Goal: Use online tool/utility: Utilize a website feature to perform a specific function

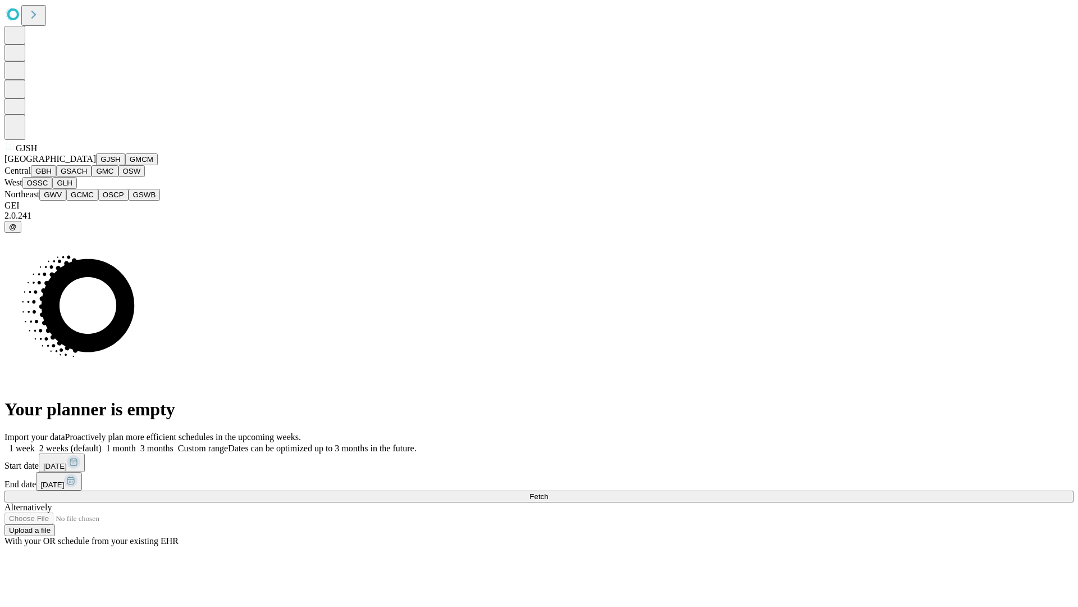
click at [96, 165] on button "GJSH" at bounding box center [110, 159] width 29 height 12
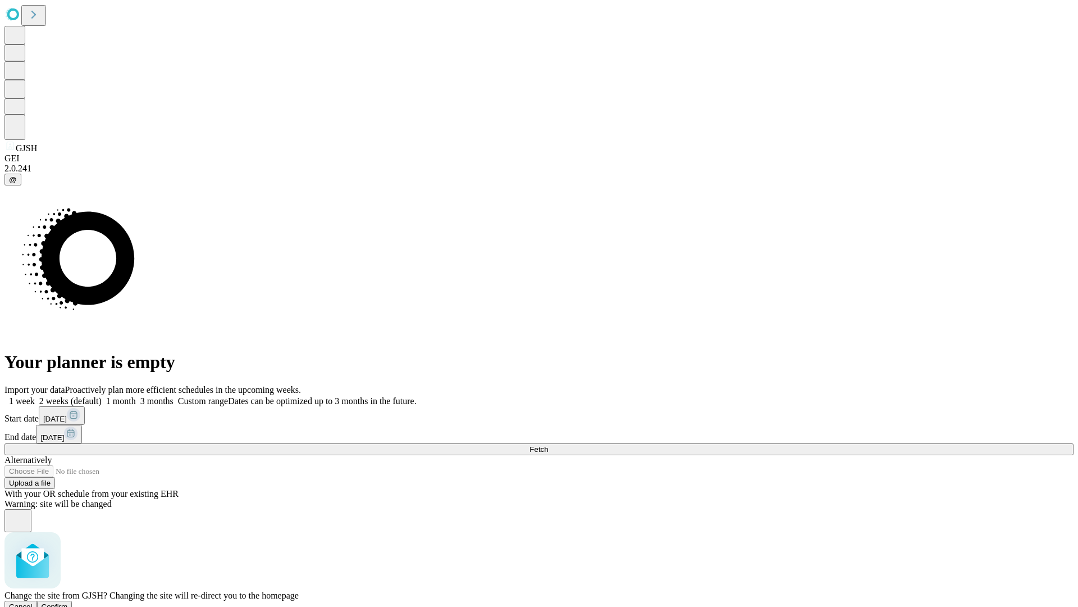
click at [68, 602] on span "Confirm" at bounding box center [55, 606] width 26 height 8
click at [136, 396] on label "1 month" at bounding box center [119, 401] width 34 height 10
click at [548, 445] on span "Fetch" at bounding box center [539, 449] width 19 height 8
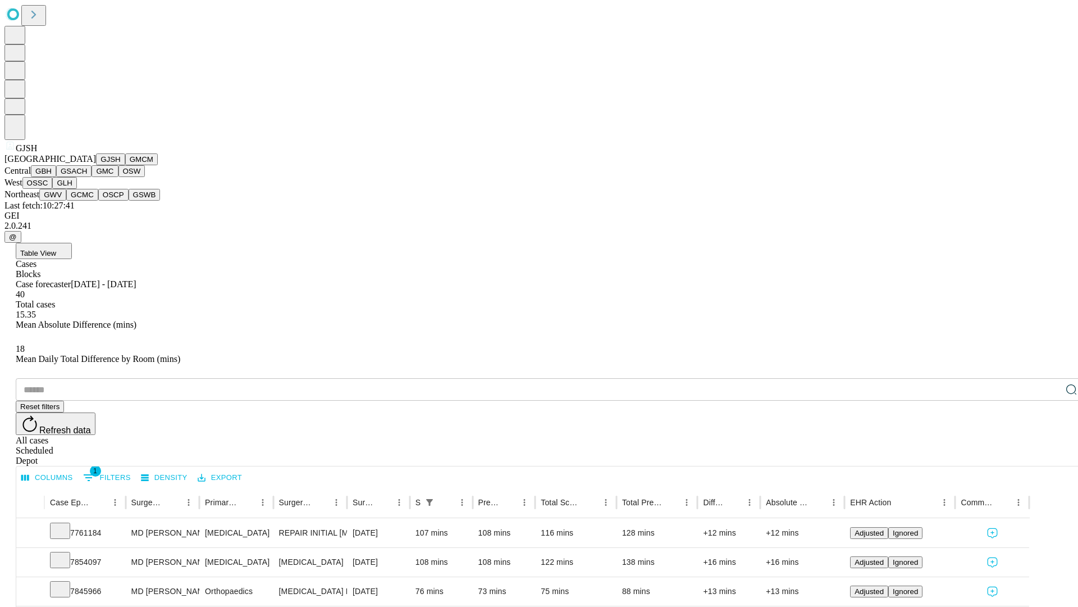
click at [125, 165] on button "GMCM" at bounding box center [141, 159] width 33 height 12
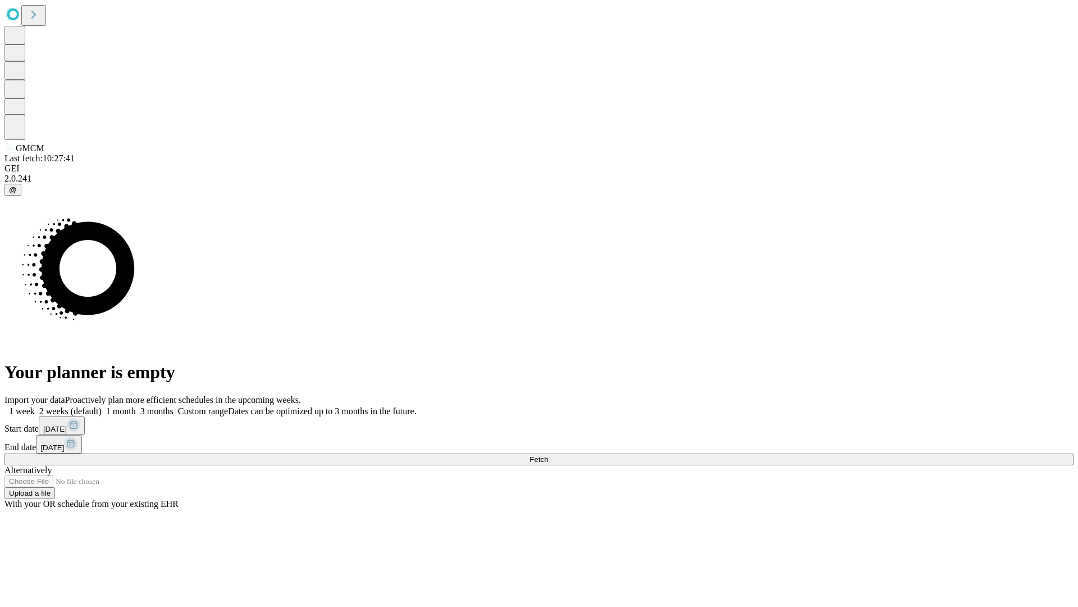
click at [136, 406] on label "1 month" at bounding box center [119, 411] width 34 height 10
click at [548, 455] on span "Fetch" at bounding box center [539, 459] width 19 height 8
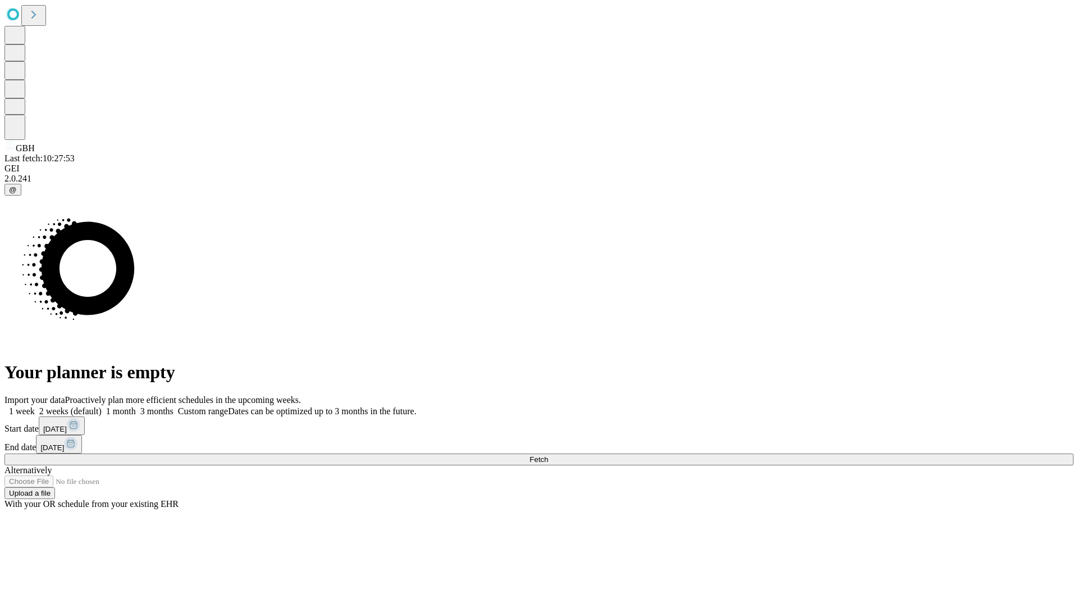
click at [548, 455] on span "Fetch" at bounding box center [539, 459] width 19 height 8
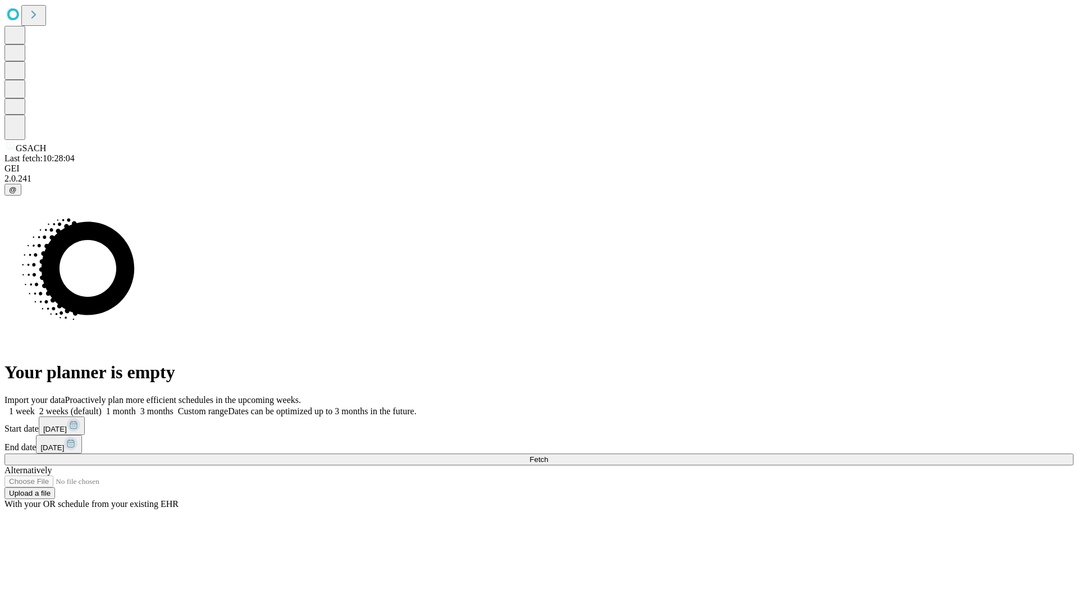
click at [136, 406] on label "1 month" at bounding box center [119, 411] width 34 height 10
click at [548, 455] on span "Fetch" at bounding box center [539, 459] width 19 height 8
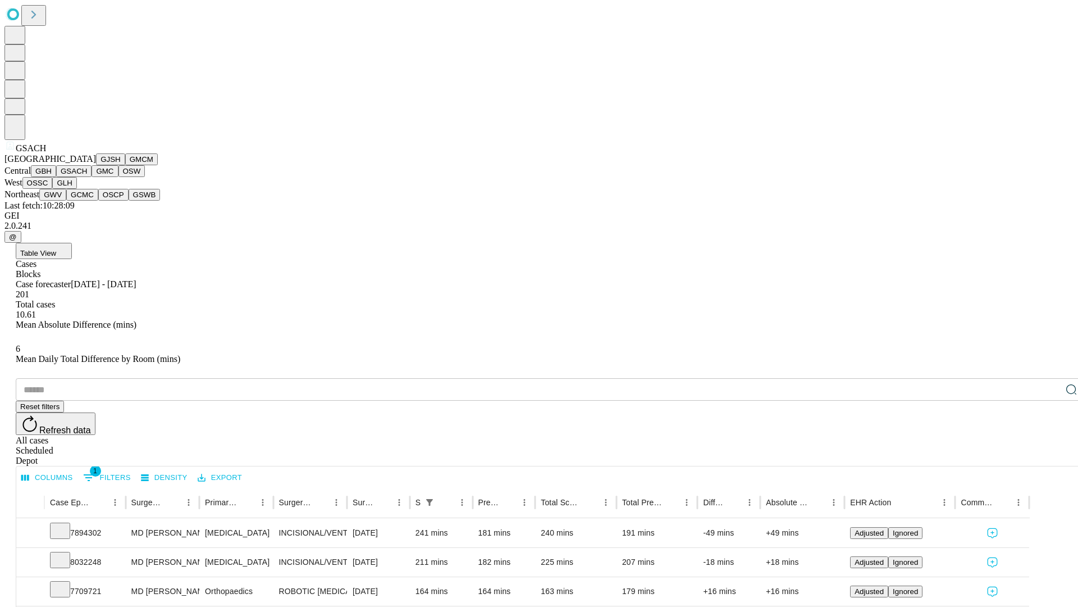
click at [92, 177] on button "GMC" at bounding box center [105, 171] width 26 height 12
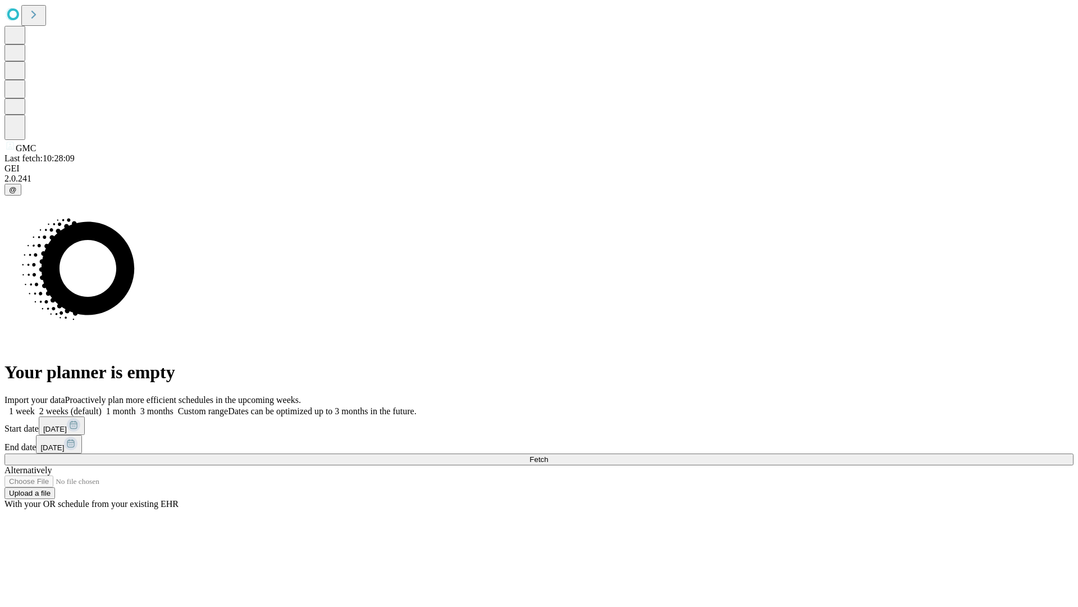
click at [136, 406] on label "1 month" at bounding box center [119, 411] width 34 height 10
click at [548, 455] on span "Fetch" at bounding box center [539, 459] width 19 height 8
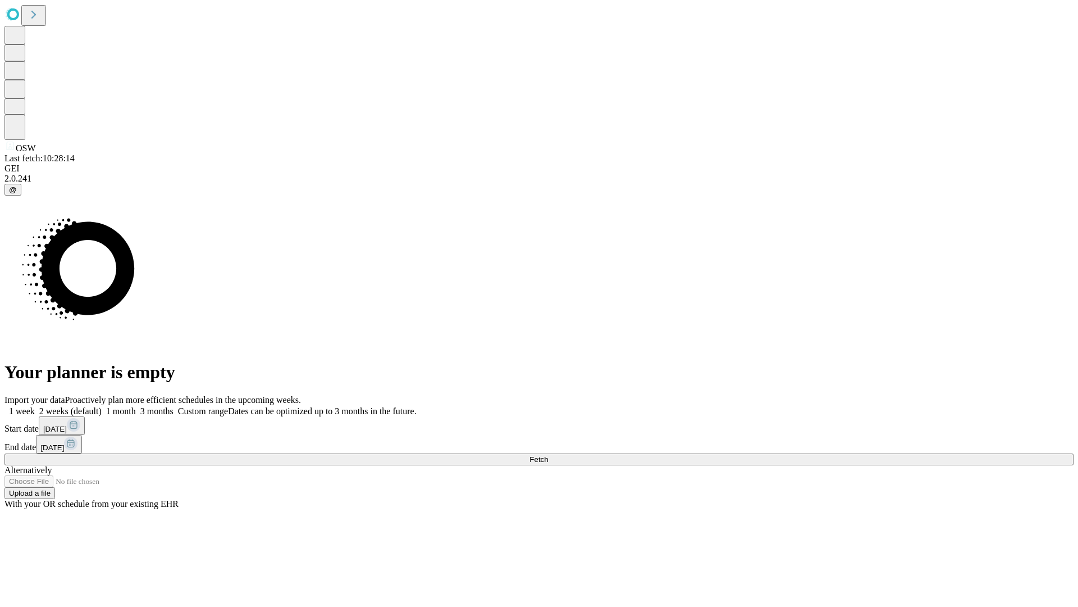
click at [136, 406] on label "1 month" at bounding box center [119, 411] width 34 height 10
click at [548, 455] on span "Fetch" at bounding box center [539, 459] width 19 height 8
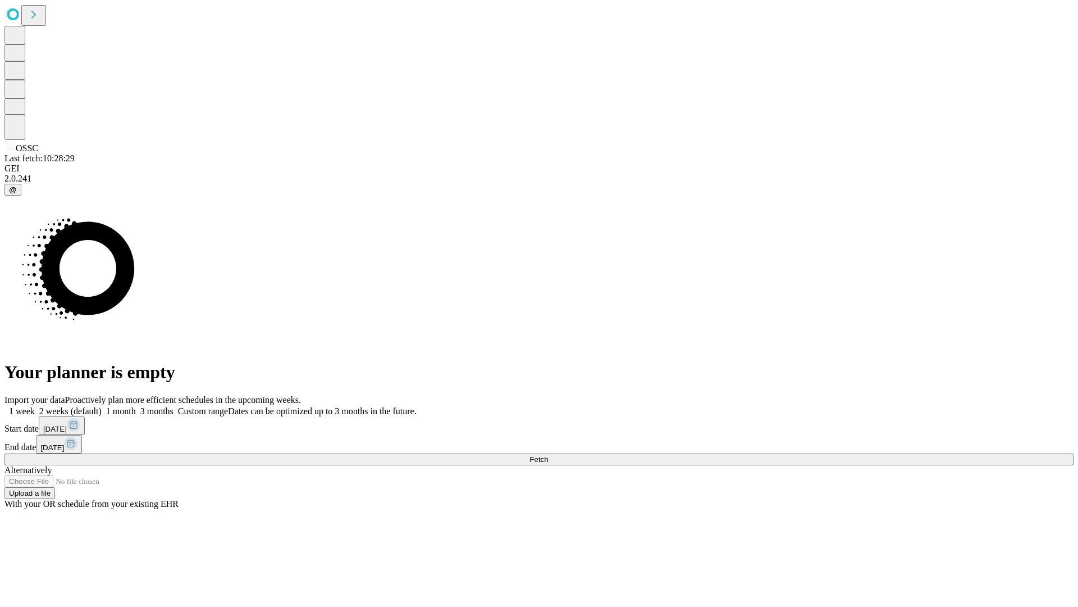
click at [136, 406] on label "1 month" at bounding box center [119, 411] width 34 height 10
click at [548, 455] on span "Fetch" at bounding box center [539, 459] width 19 height 8
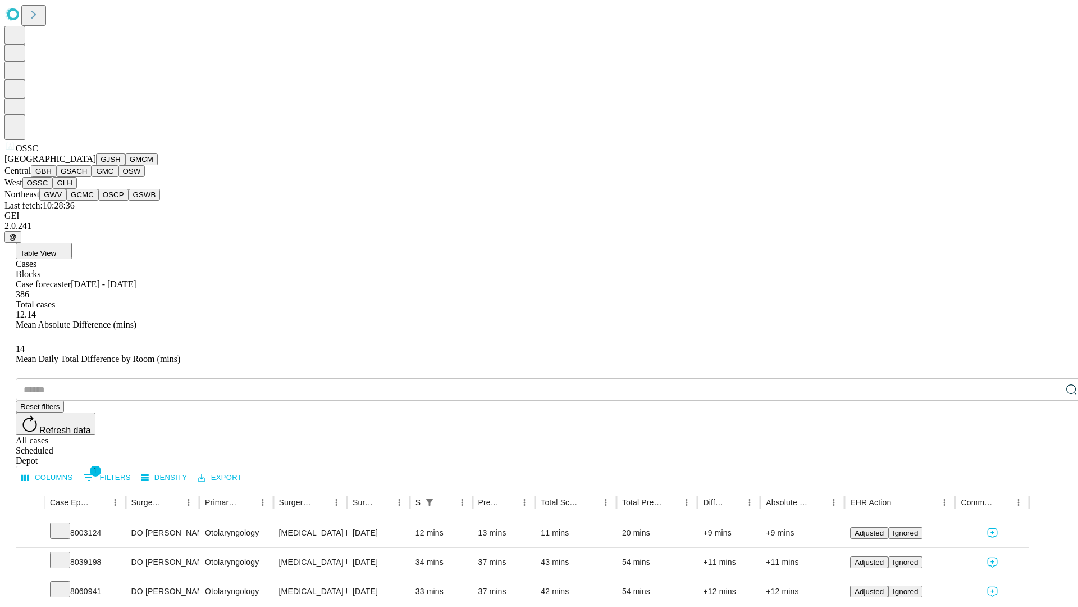
click at [76, 189] on button "GLH" at bounding box center [64, 183] width 24 height 12
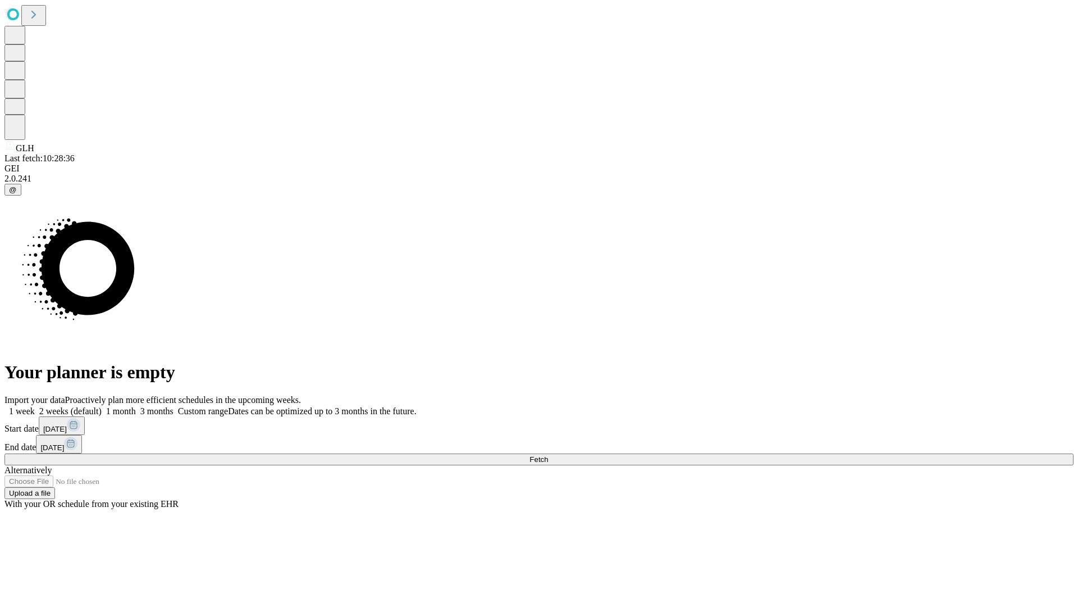
click at [136, 406] on label "1 month" at bounding box center [119, 411] width 34 height 10
click at [548, 455] on span "Fetch" at bounding box center [539, 459] width 19 height 8
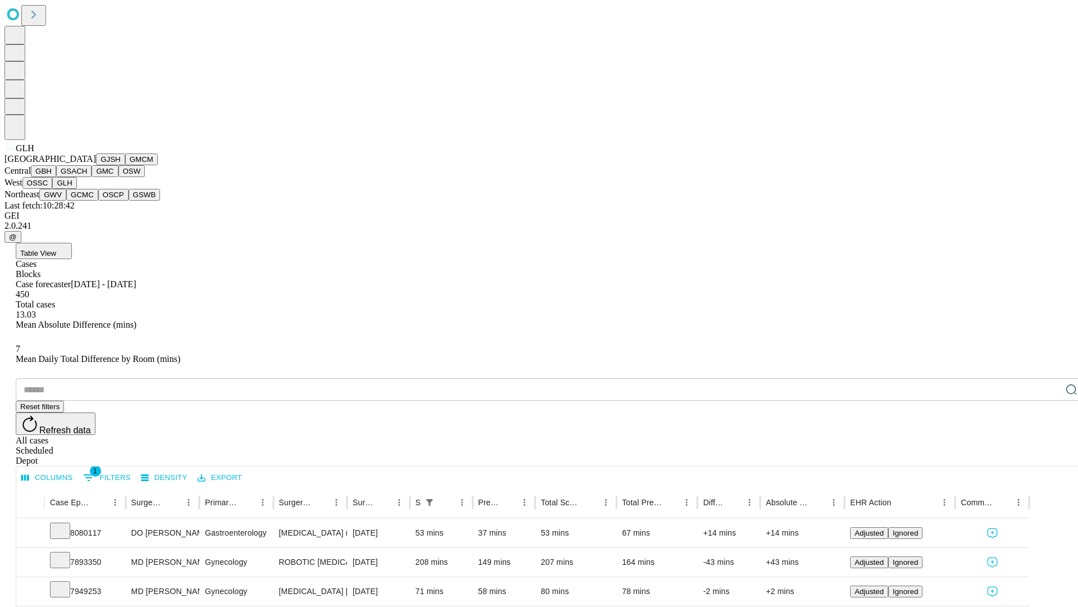
click at [66, 200] on button "GWV" at bounding box center [52, 195] width 27 height 12
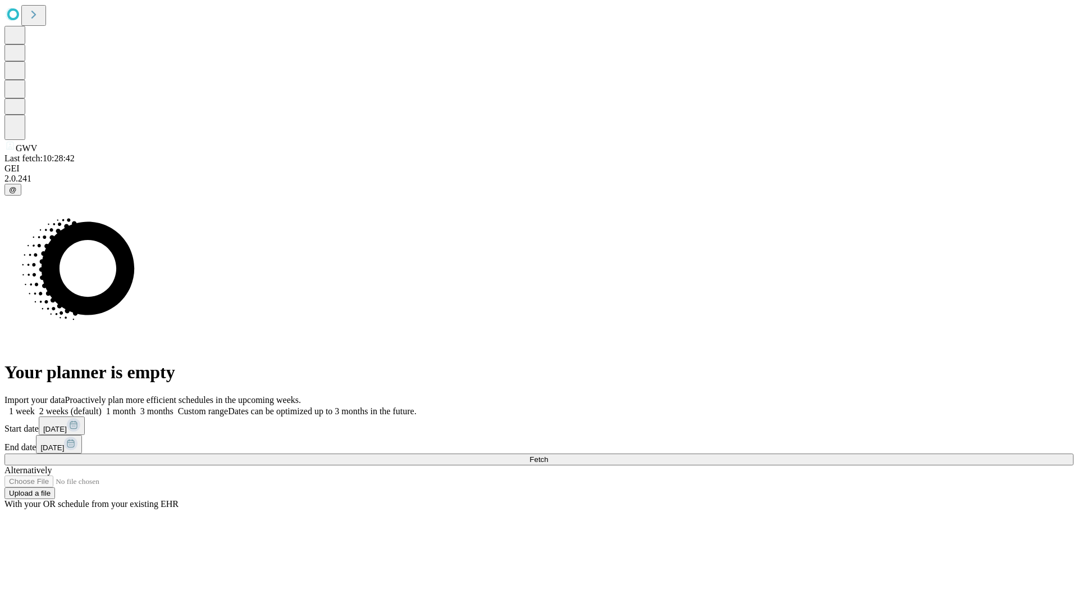
click at [136, 406] on label "1 month" at bounding box center [119, 411] width 34 height 10
click at [548, 455] on span "Fetch" at bounding box center [539, 459] width 19 height 8
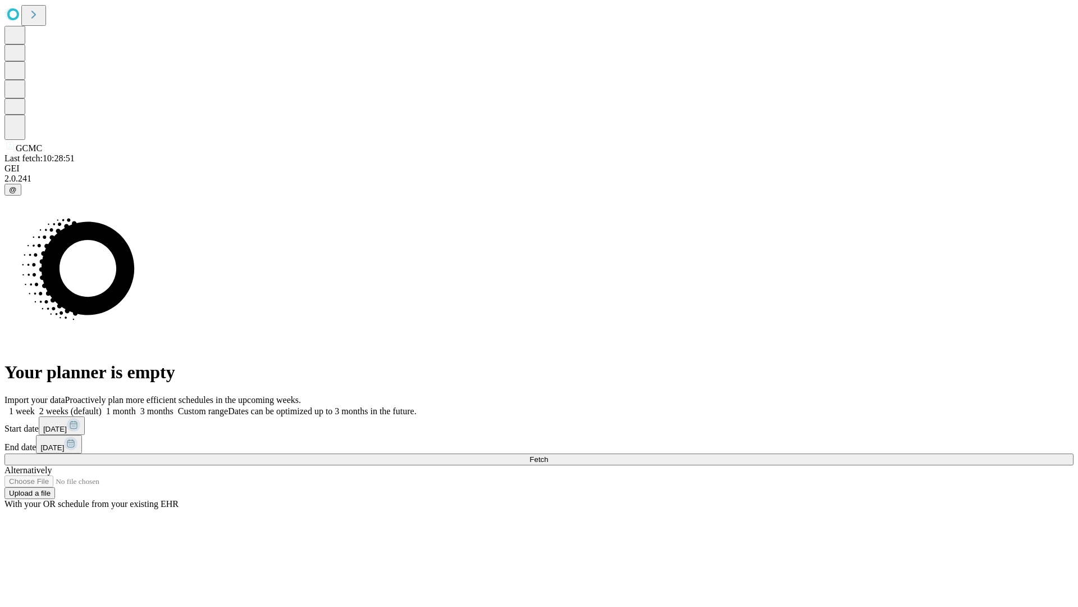
click at [136, 406] on label "1 month" at bounding box center [119, 411] width 34 height 10
click at [548, 455] on span "Fetch" at bounding box center [539, 459] width 19 height 8
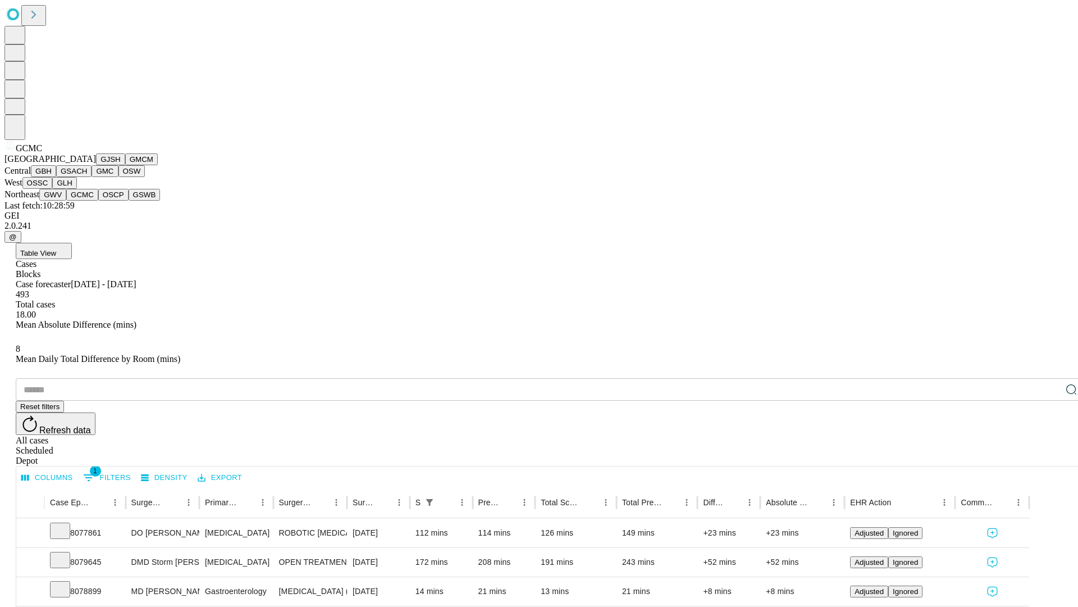
click at [98, 200] on button "OSCP" at bounding box center [113, 195] width 30 height 12
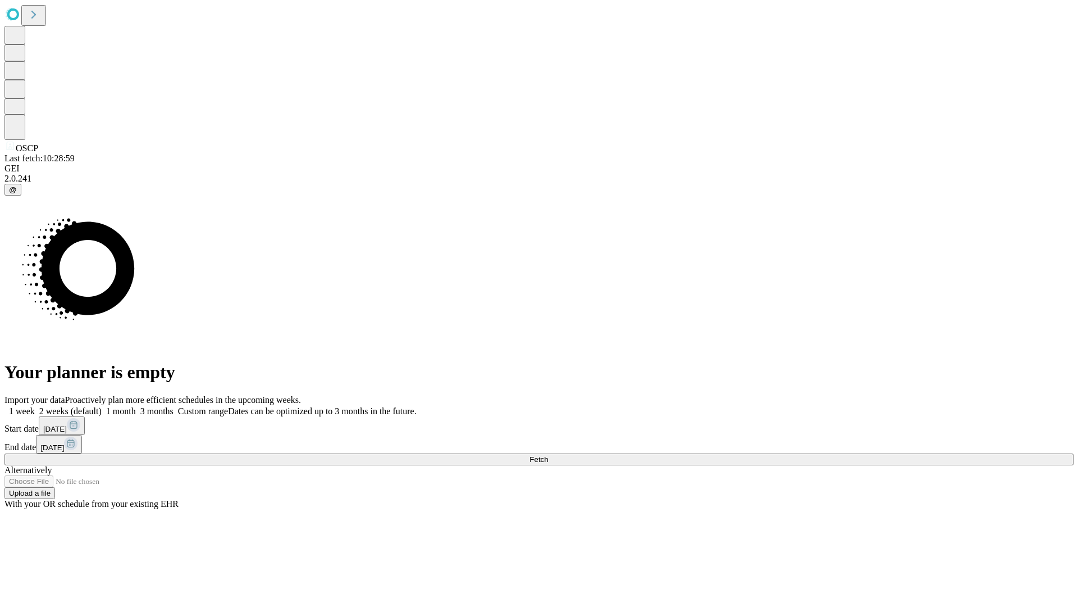
click at [548, 455] on span "Fetch" at bounding box center [539, 459] width 19 height 8
